Goal: Information Seeking & Learning: Check status

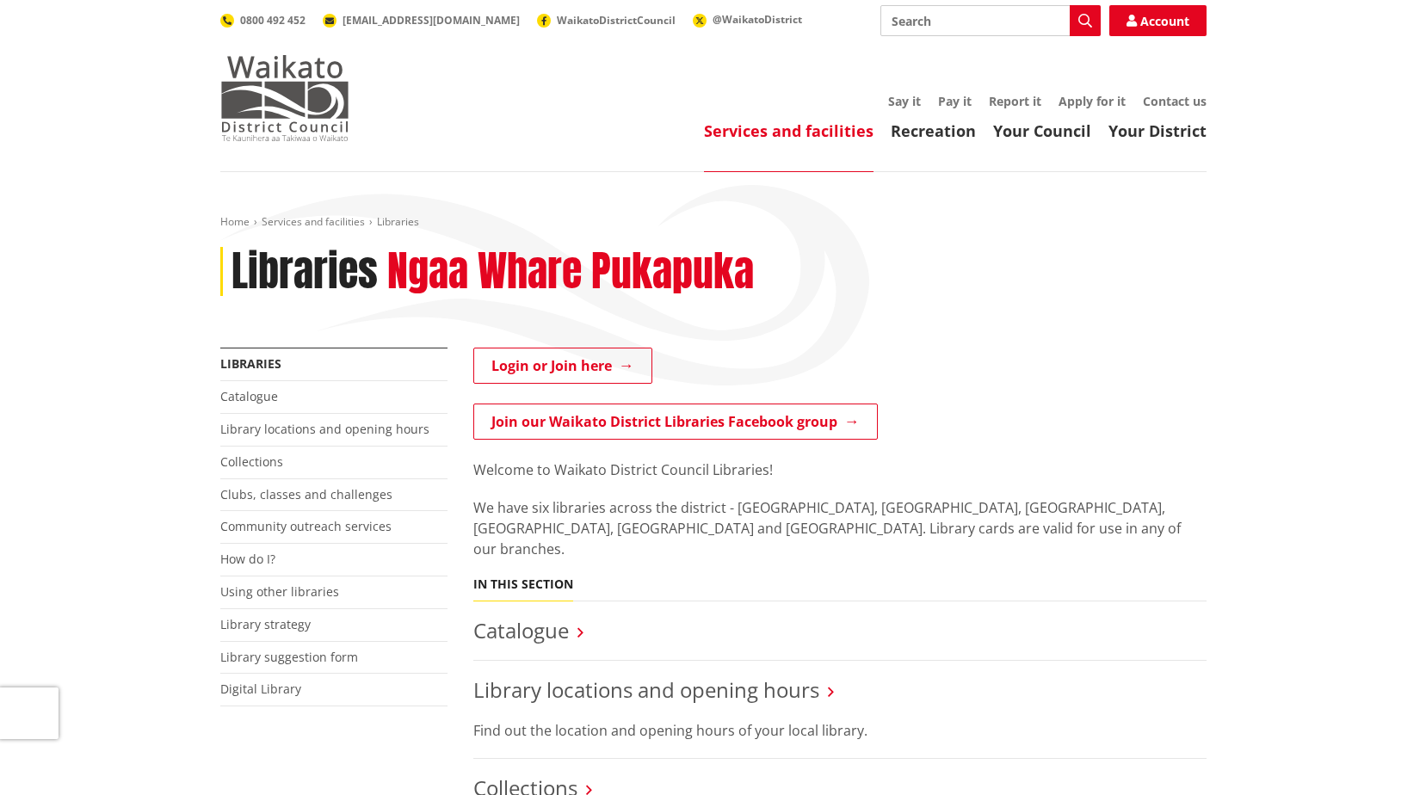
click at [330, 123] on img at bounding box center [284, 98] width 129 height 86
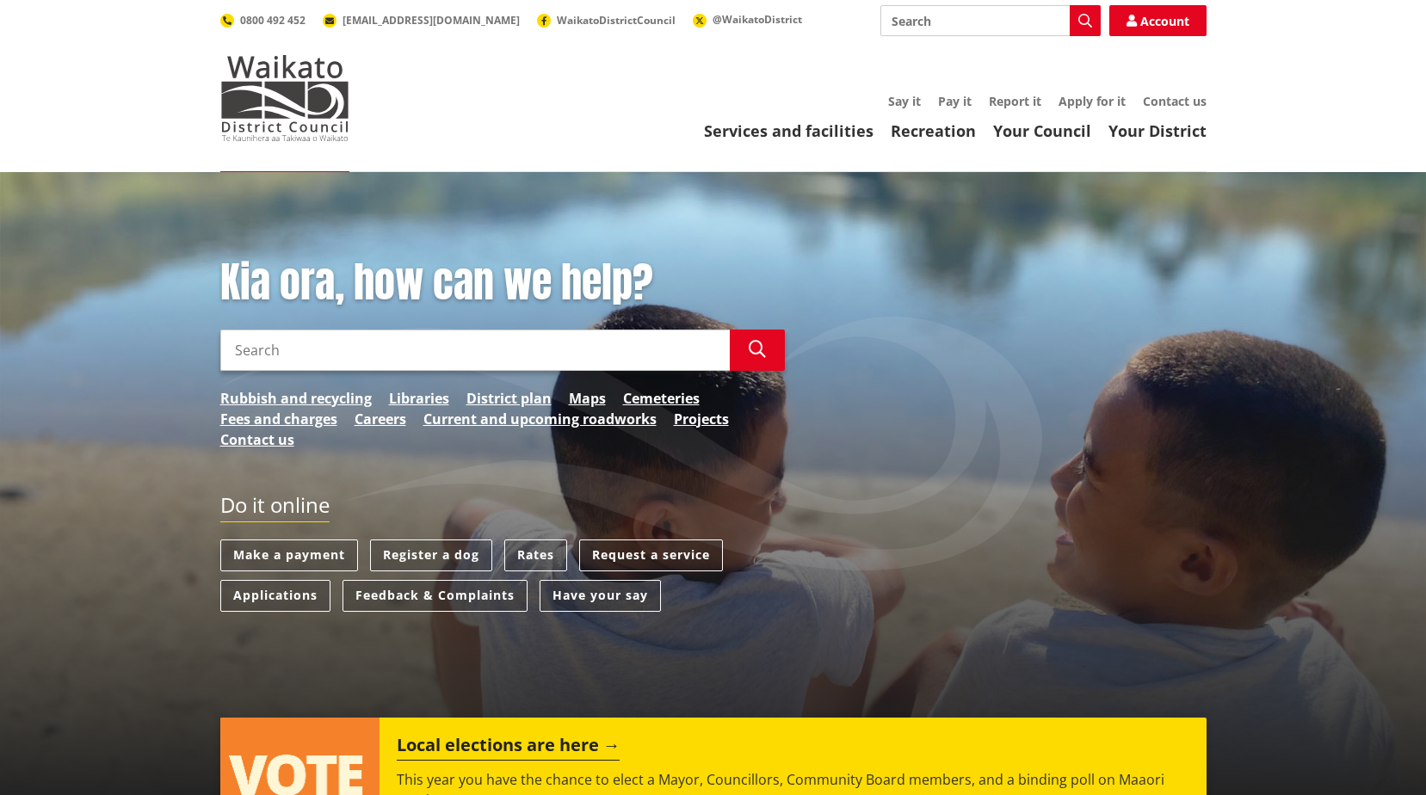
click at [510, 323] on div "Kia ora, how can we help? Search Search Rubbish and recycling Libraries Distric…" at bounding box center [502, 362] width 590 height 209
click at [534, 548] on link "Rates" at bounding box center [535, 556] width 63 height 32
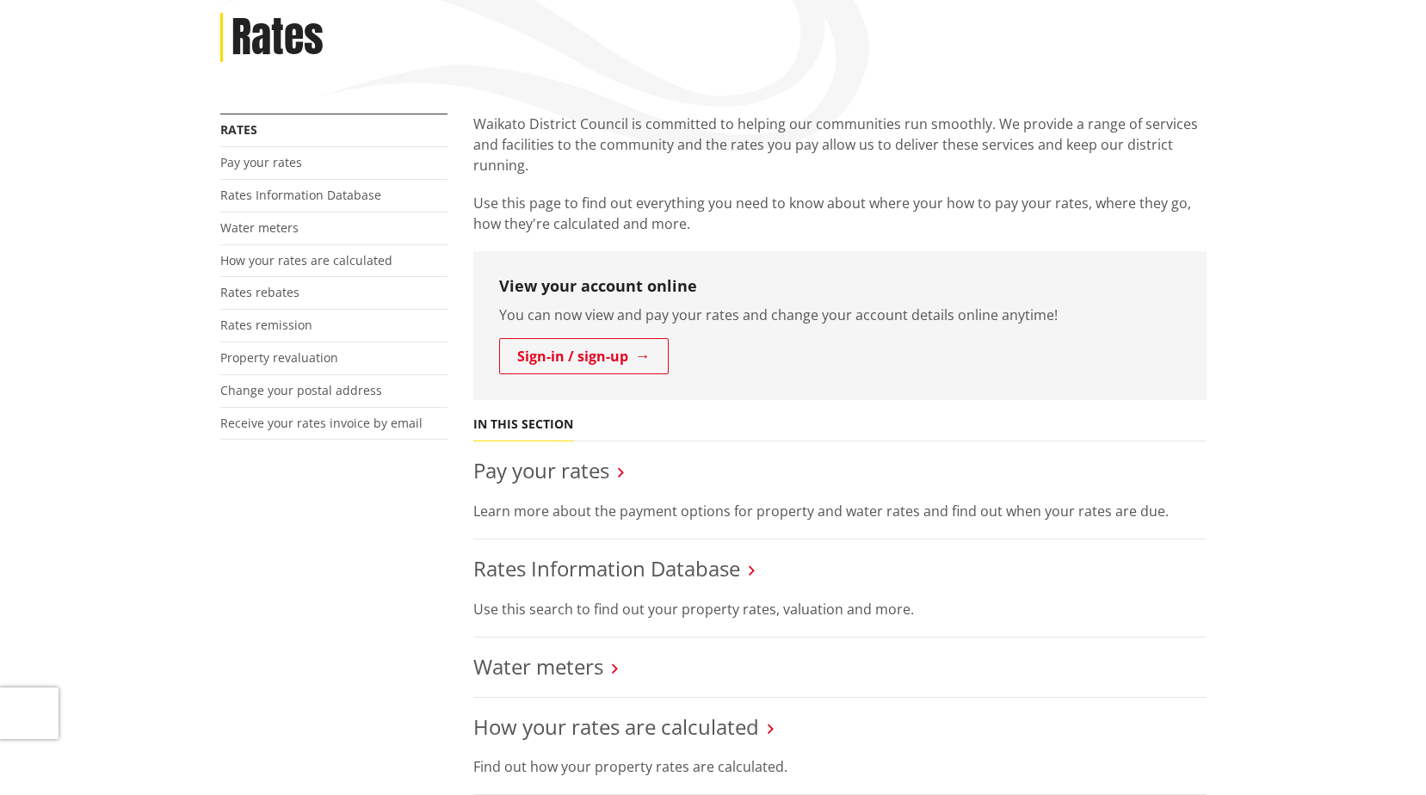
scroll to position [258, 0]
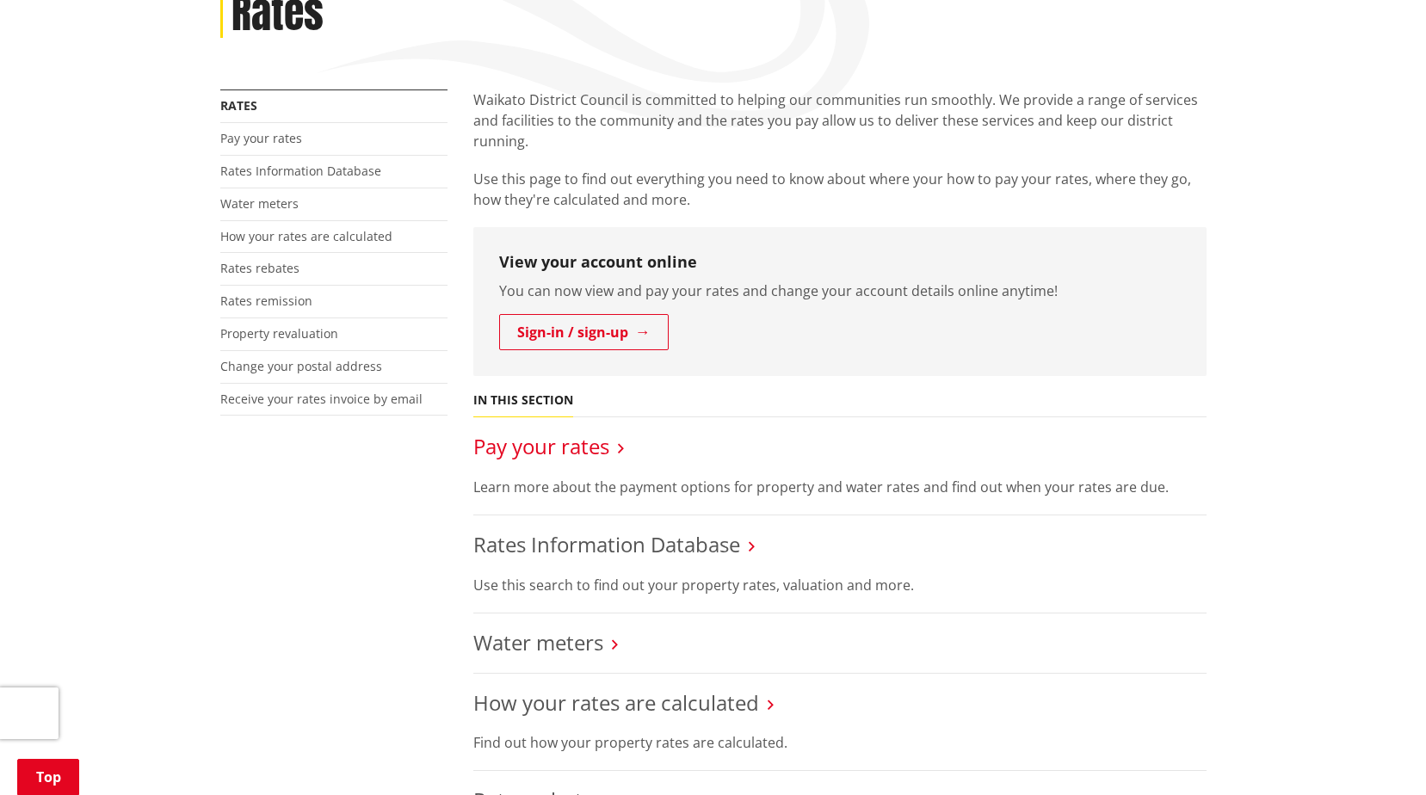
click at [580, 447] on link "Pay your rates" at bounding box center [541, 446] width 136 height 28
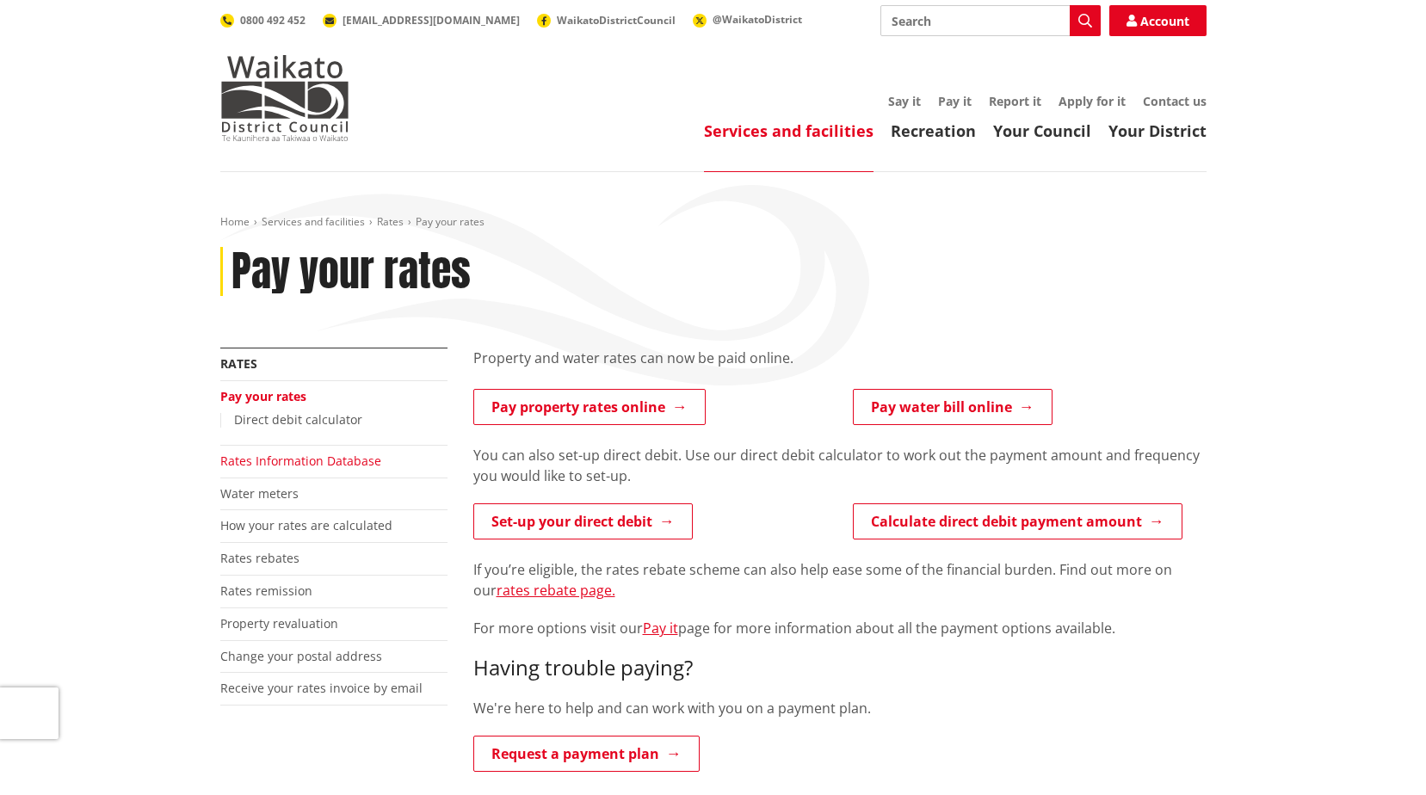
click at [281, 463] on link "Rates Information Database" at bounding box center [300, 461] width 161 height 16
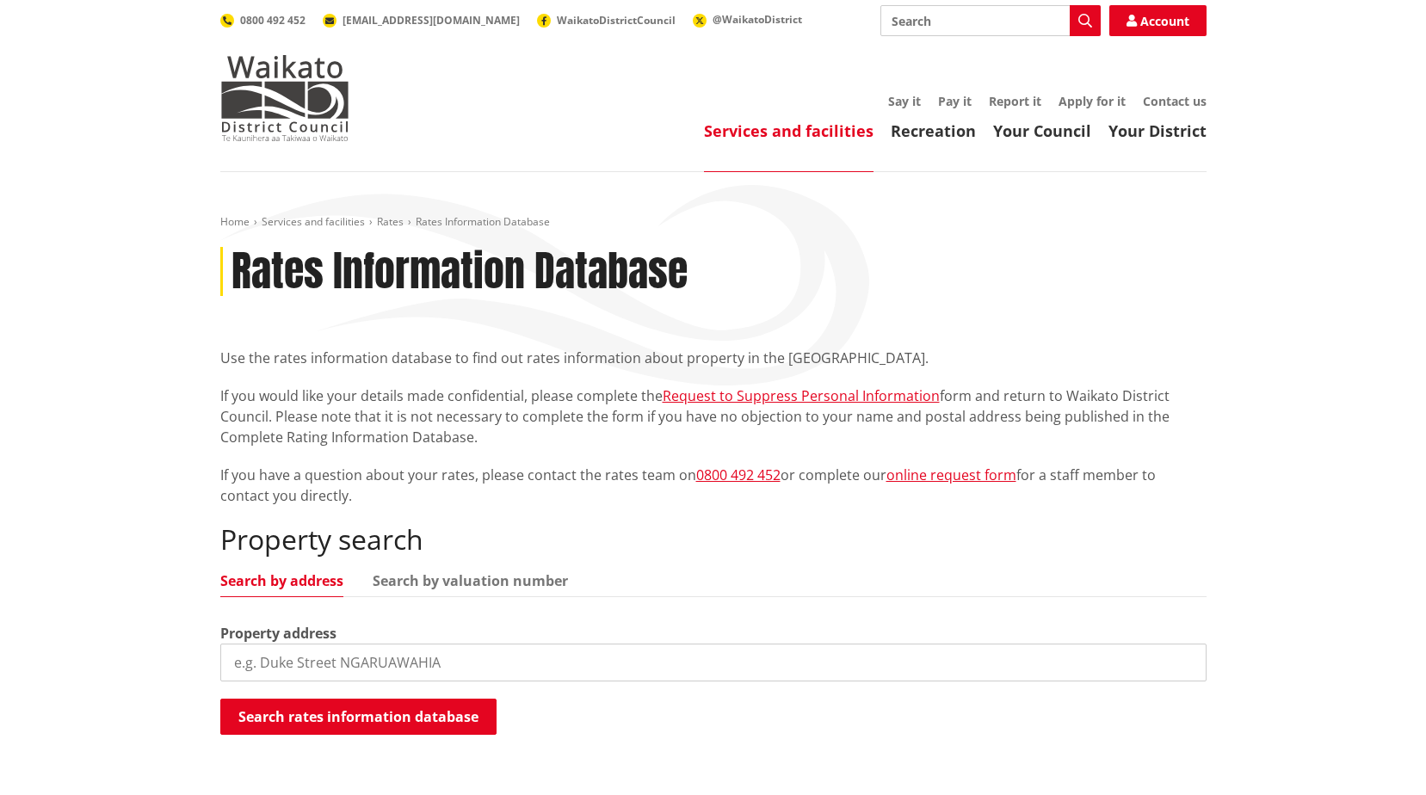
click at [411, 640] on div "Property address" at bounding box center [713, 652] width 986 height 59
click at [417, 662] on input "search" at bounding box center [713, 663] width 986 height 38
type input "33 robertson street"
click at [389, 713] on button "Search rates information database" at bounding box center [358, 717] width 276 height 36
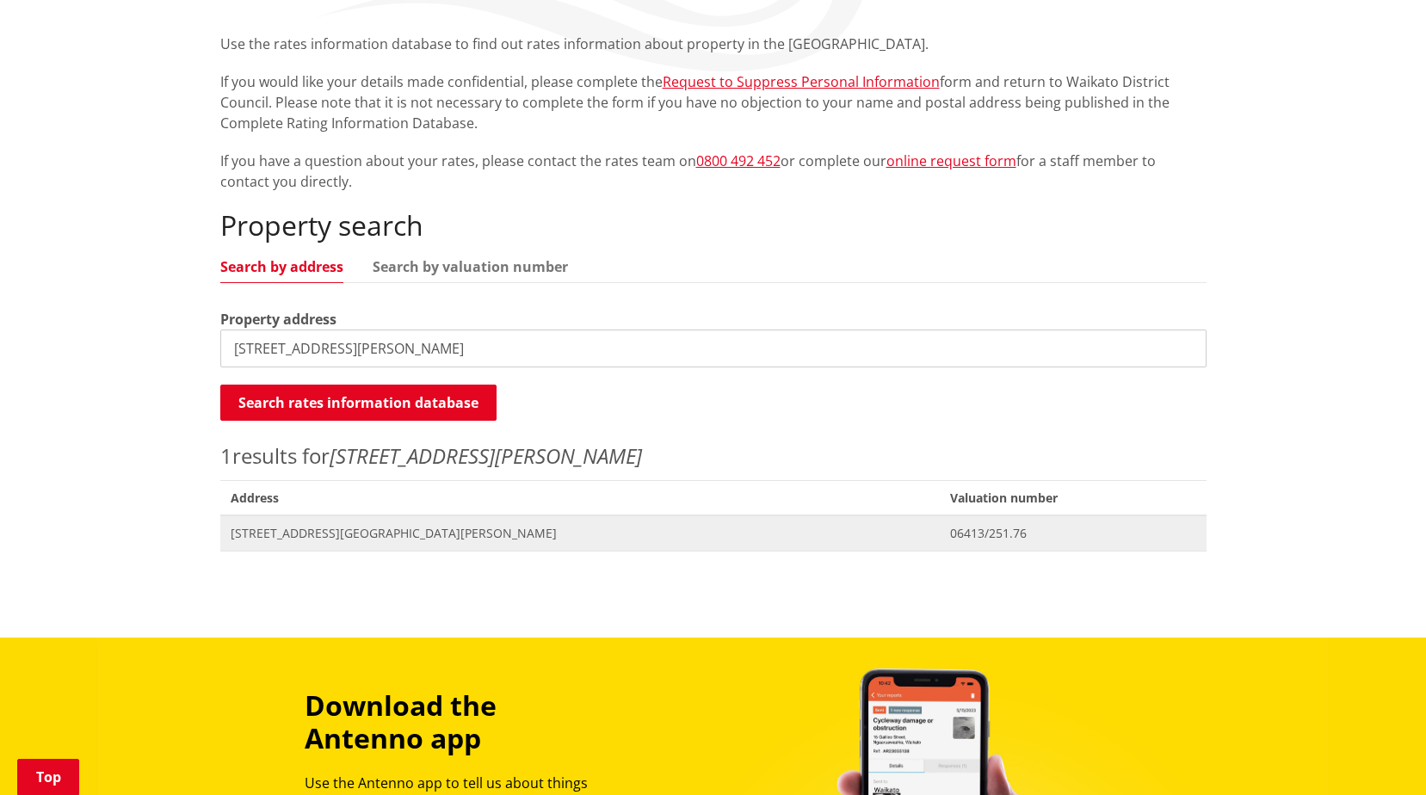
scroll to position [344, 0]
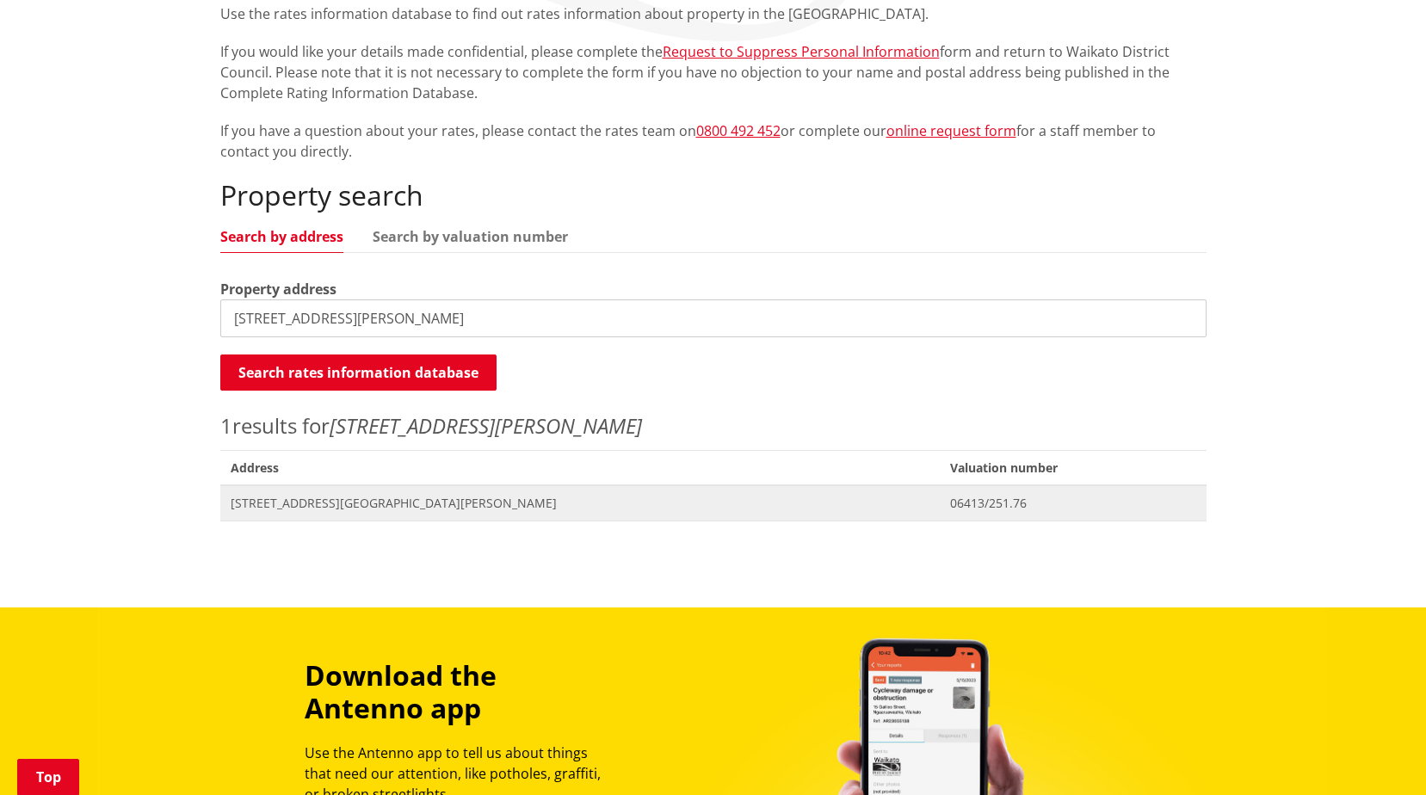
click at [736, 506] on span "[STREET_ADDRESS][GEOGRAPHIC_DATA][PERSON_NAME]" at bounding box center [581, 503] width 700 height 17
